Goal: Information Seeking & Learning: Learn about a topic

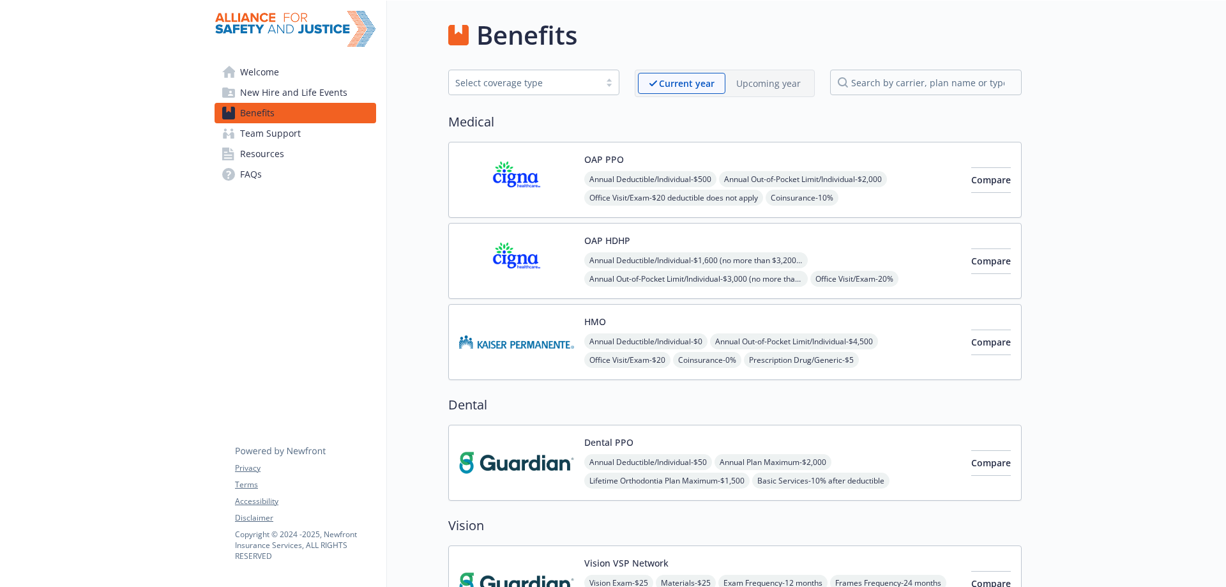
click at [551, 186] on img at bounding box center [516, 180] width 115 height 54
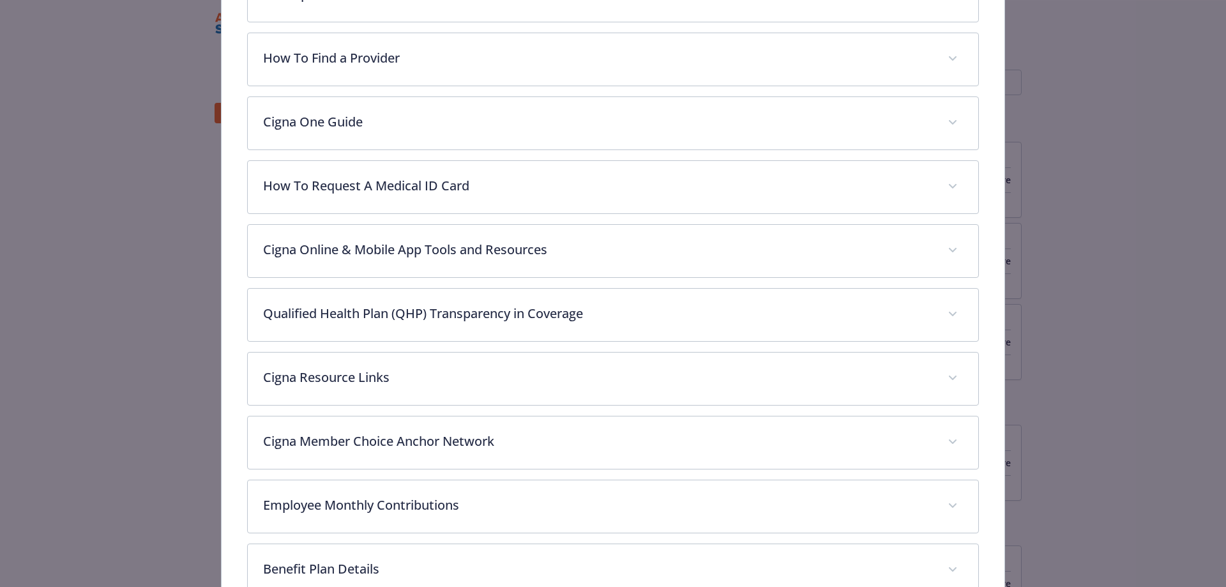
scroll to position [613, 0]
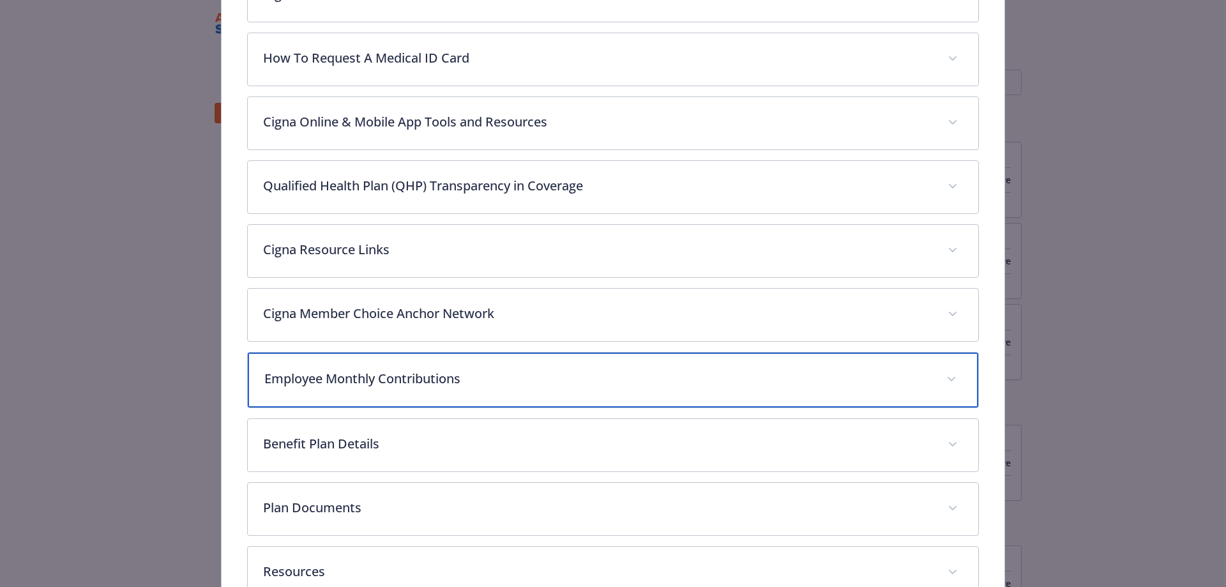
click at [441, 394] on div "Employee Monthly Contributions" at bounding box center [613, 379] width 731 height 55
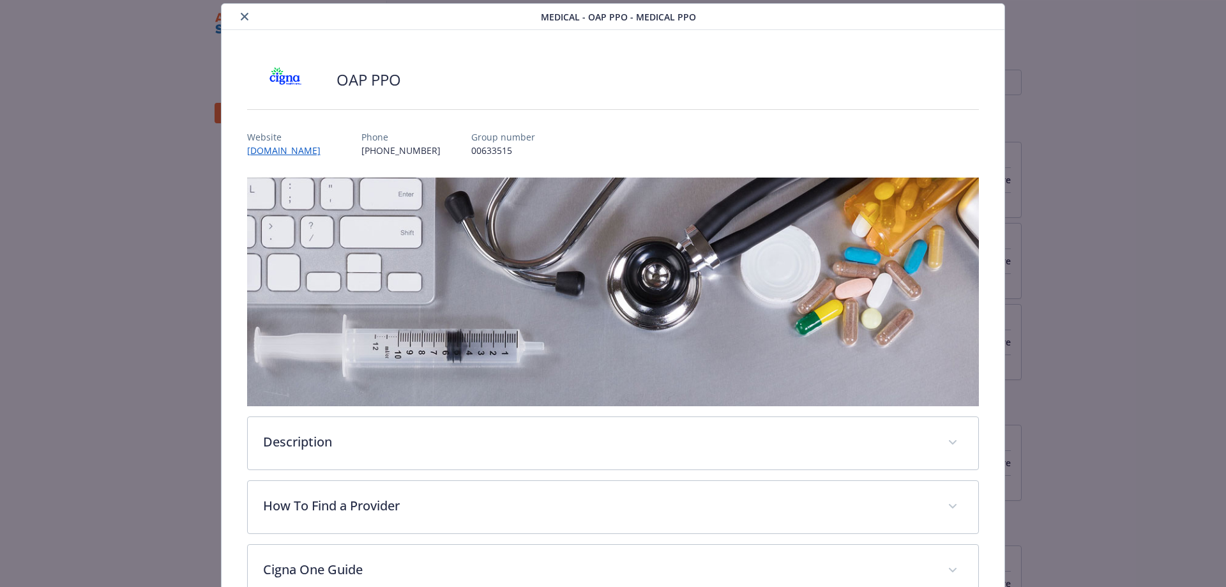
scroll to position [0, 0]
